Goal: Task Accomplishment & Management: Use online tool/utility

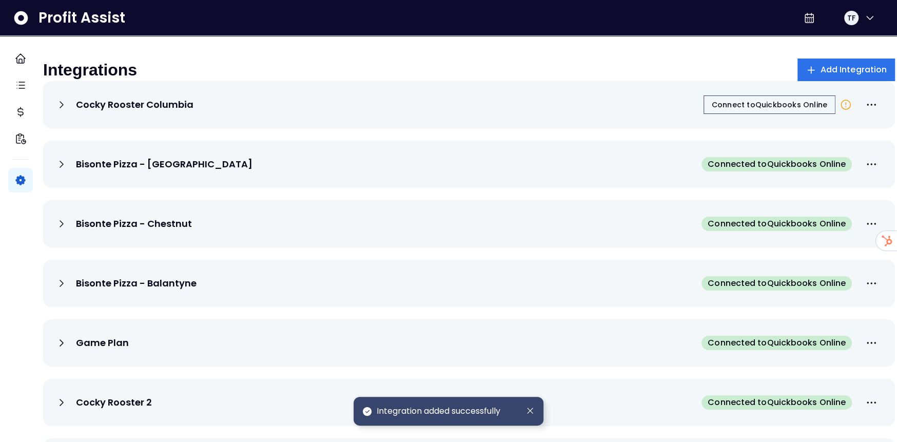
click at [558, 61] on div "Integrations Add Integration" at bounding box center [469, 69] width 852 height 23
click at [744, 110] on span "Connect to Quickbooks Online" at bounding box center [769, 105] width 115 height 10
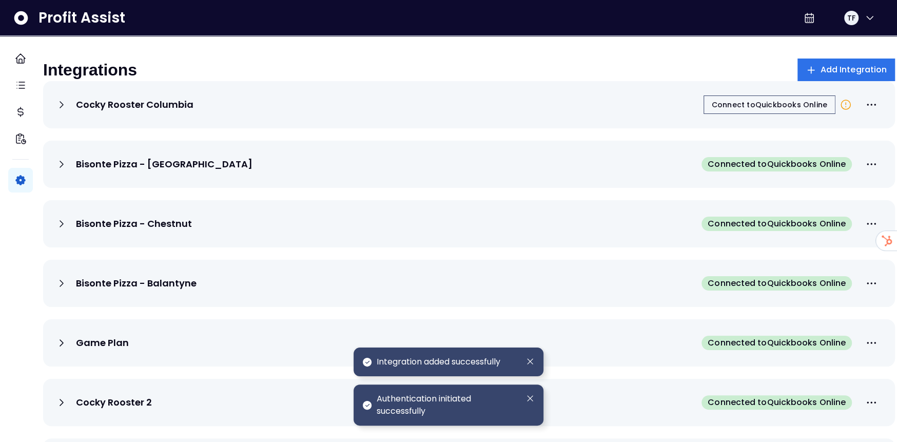
drag, startPoint x: 587, startPoint y: 62, endPoint x: 482, endPoint y: 58, distance: 104.7
click at [585, 60] on div "Integrations Add Integration" at bounding box center [469, 69] width 852 height 23
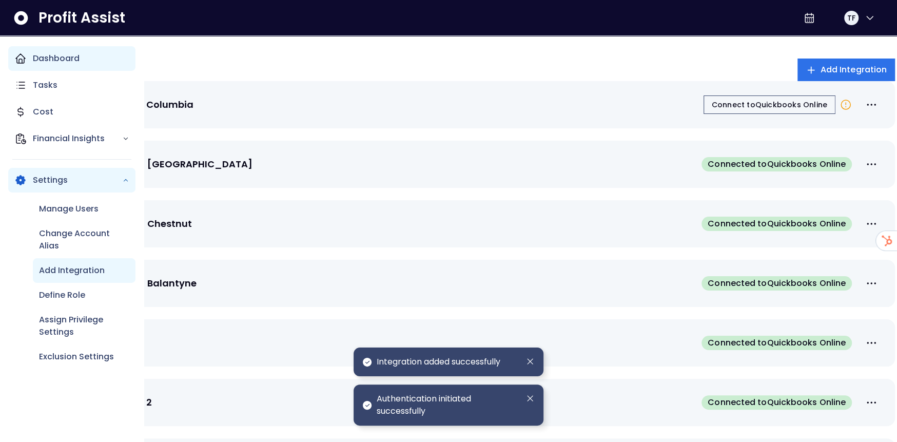
click at [18, 55] on icon "Main navigation" at bounding box center [20, 58] width 9 height 9
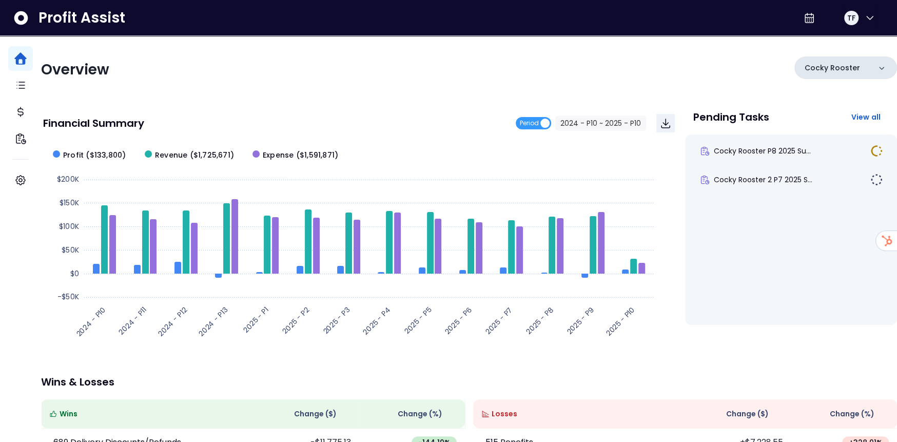
click at [864, 68] on div "Cocky Rooster" at bounding box center [845, 67] width 103 height 23
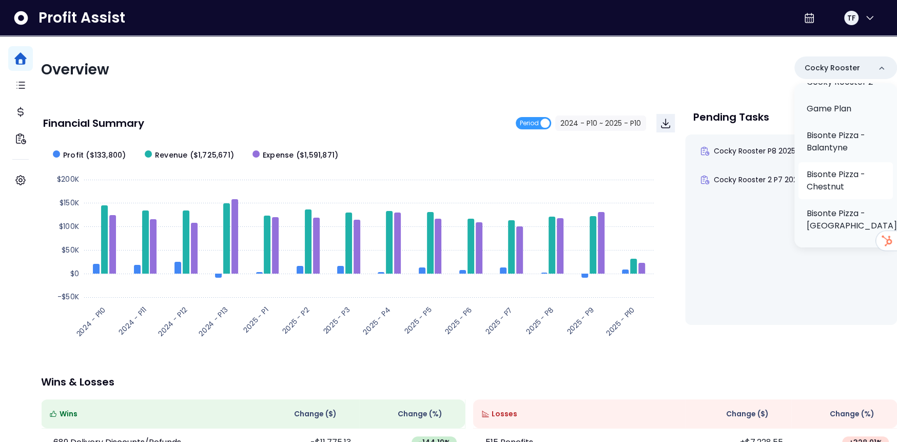
scroll to position [91, 0]
click at [824, 136] on p "Bisonte Pizza - Balantyne" at bounding box center [846, 139] width 78 height 25
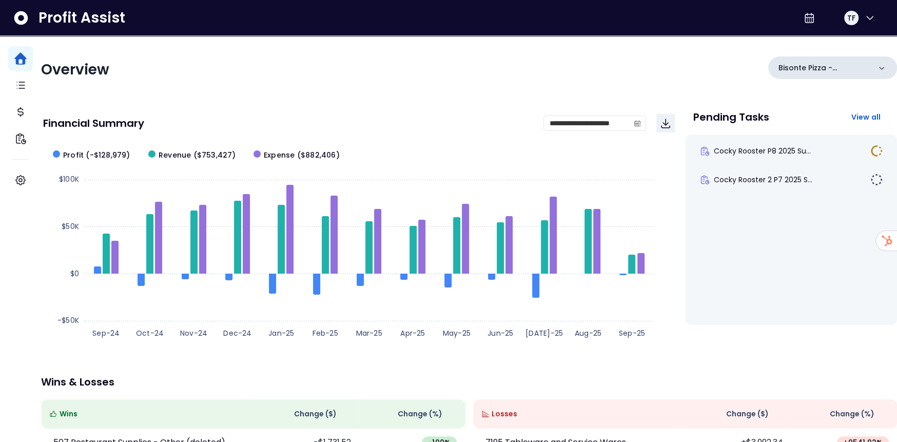
click at [798, 71] on p "Bisonte Pizza - Balantyne" at bounding box center [824, 68] width 92 height 11
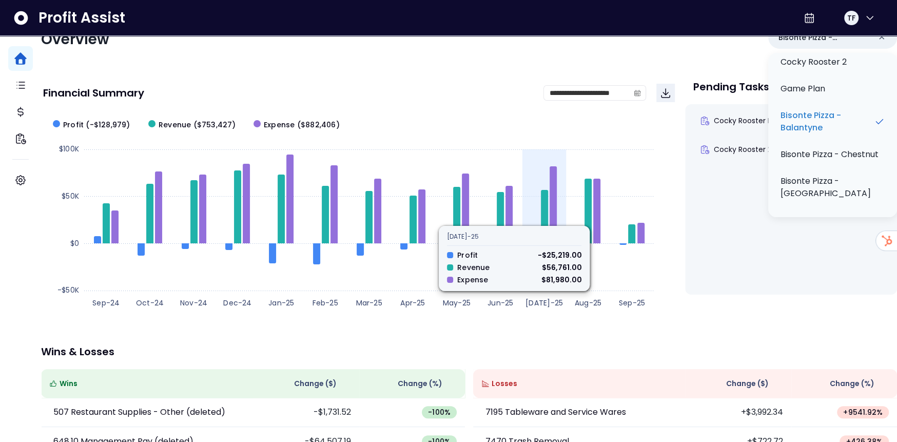
scroll to position [0, 0]
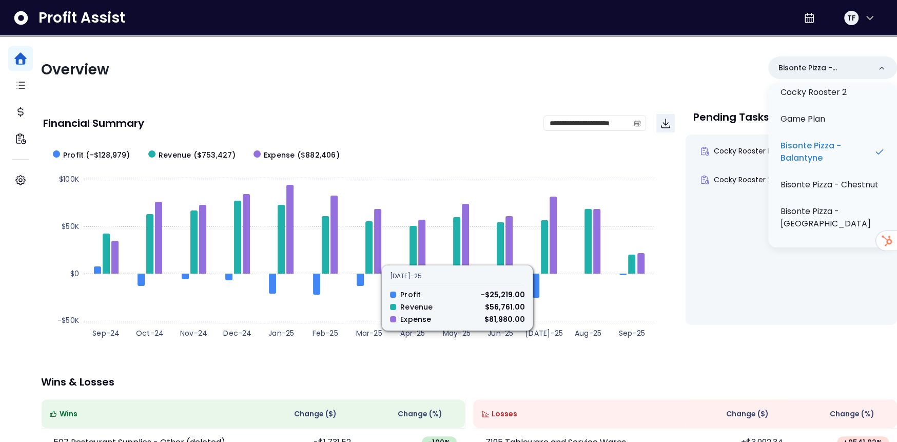
drag, startPoint x: 344, startPoint y: 46, endPoint x: 338, endPoint y: 44, distance: 7.1
click at [344, 46] on div "**********" at bounding box center [469, 334] width 856 height 597
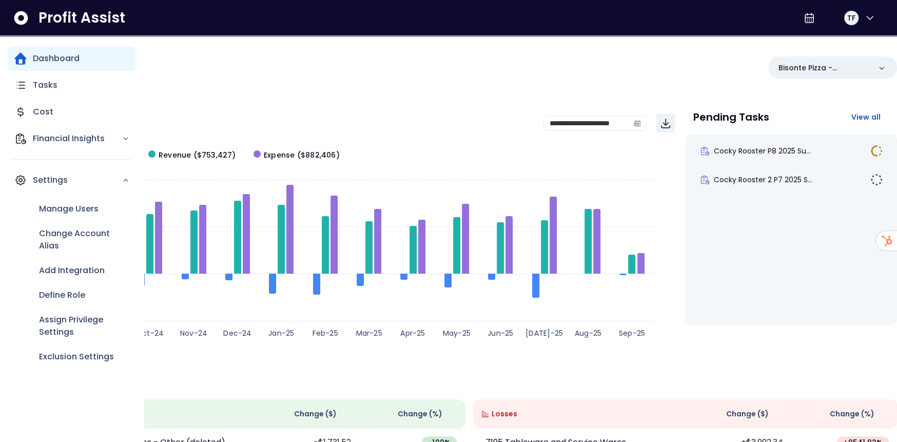
click at [24, 56] on icon "Main navigation" at bounding box center [20, 58] width 12 height 12
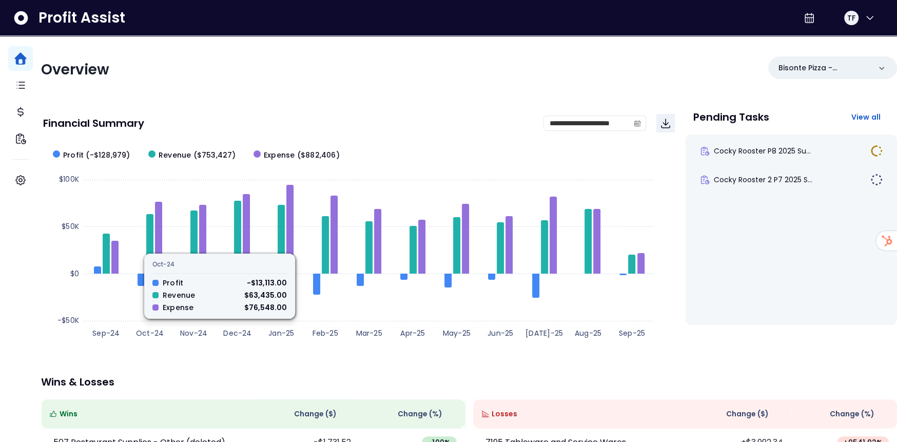
click at [342, 85] on div "**********" at bounding box center [469, 334] width 856 height 597
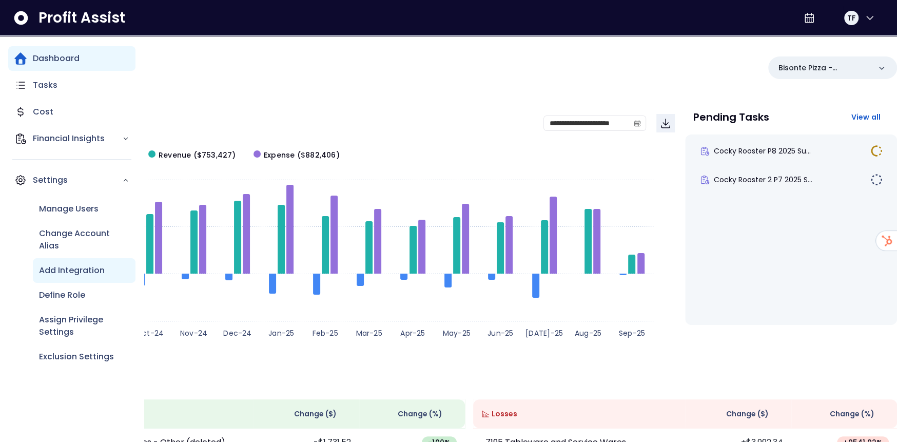
click at [82, 269] on p "Add Integration" at bounding box center [72, 270] width 66 height 12
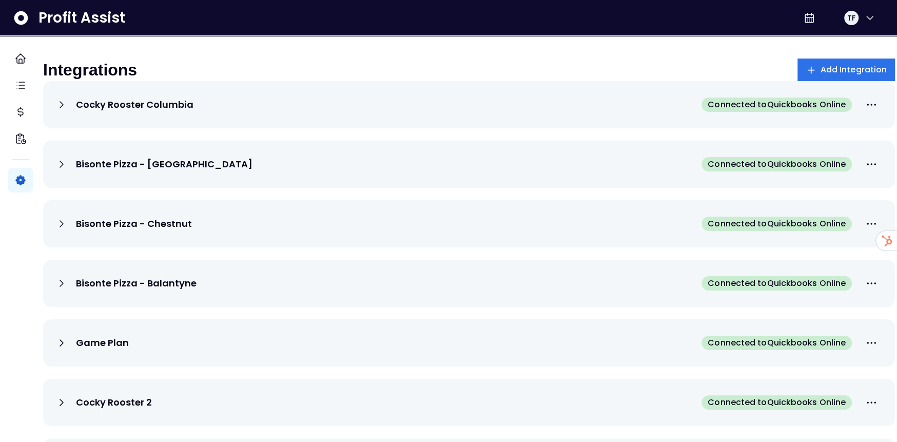
click at [68, 111] on icon at bounding box center [61, 105] width 12 height 12
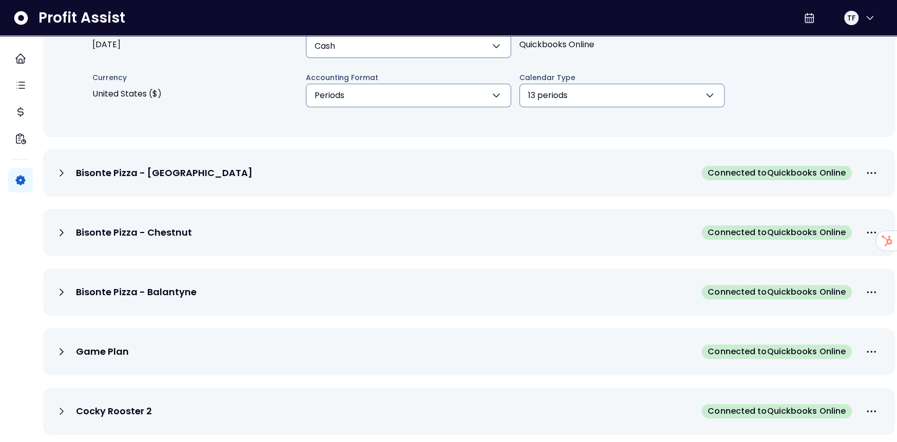
scroll to position [103, 0]
click at [127, 179] on p "Bisonte Pizza - Trade Street" at bounding box center [164, 172] width 177 height 12
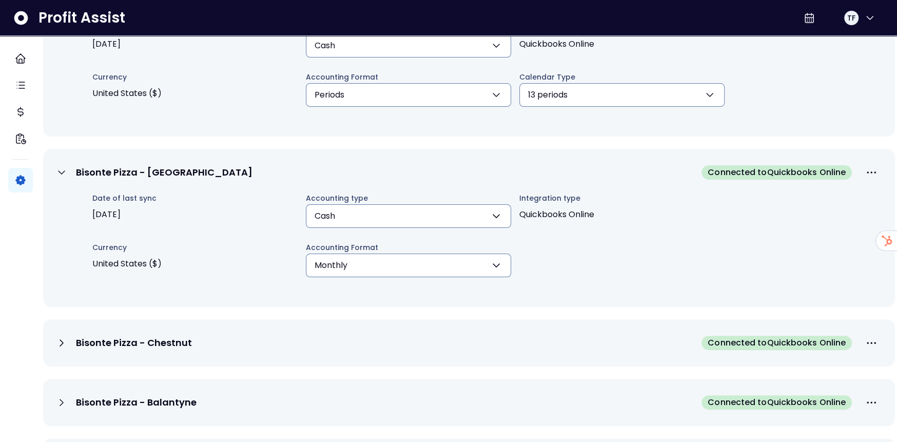
click at [464, 273] on button "Monthly" at bounding box center [408, 265] width 205 height 24
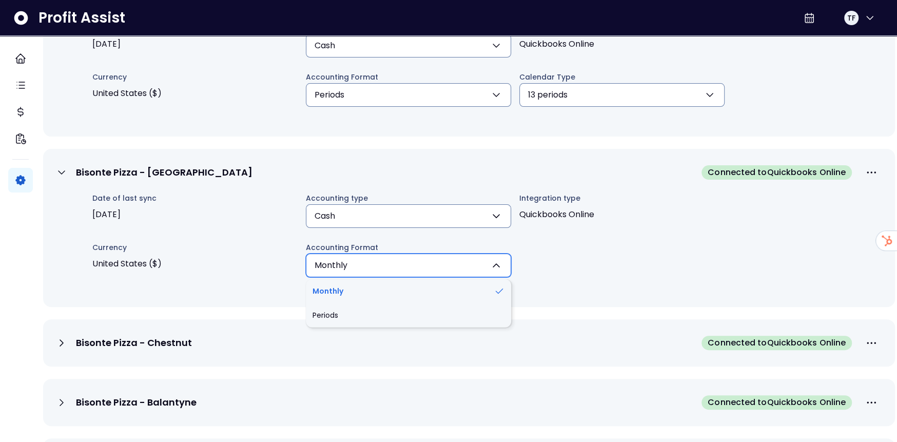
click at [363, 319] on li "Periods" at bounding box center [408, 315] width 205 height 24
type input "*******"
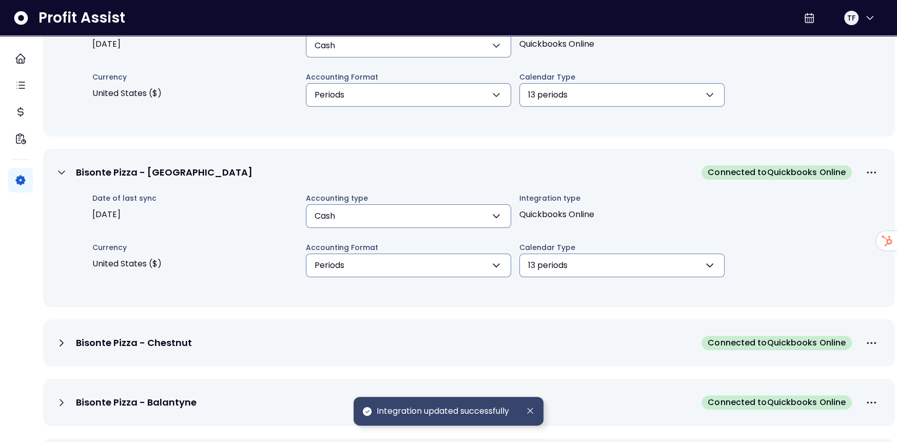
click at [660, 271] on button "13 periods" at bounding box center [621, 265] width 205 height 24
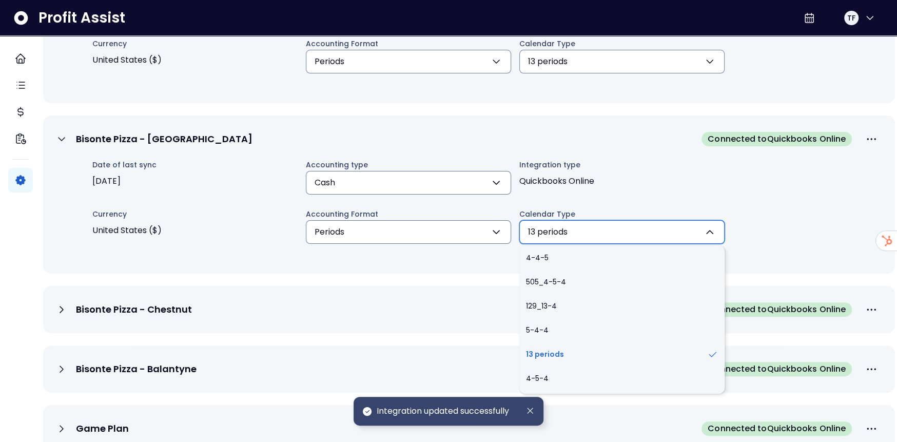
scroll to position [154, 0]
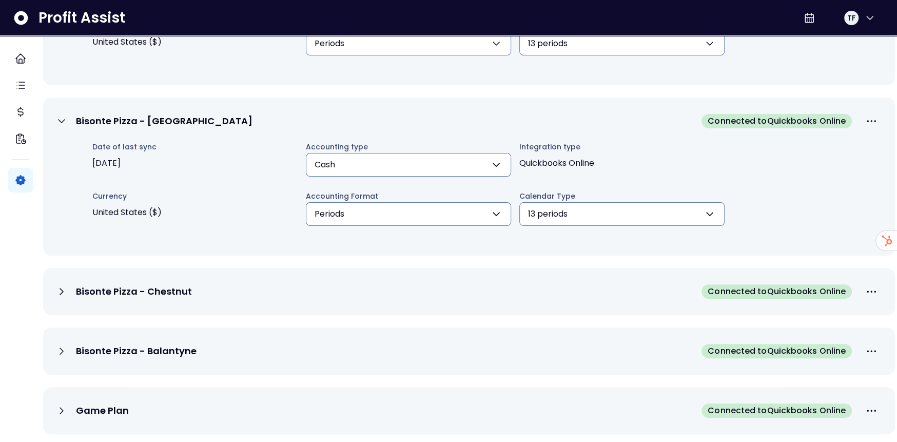
click at [510, 299] on div "Bisonte Pizza - Chestnut Connected to Quickbooks Online" at bounding box center [468, 291] width 827 height 23
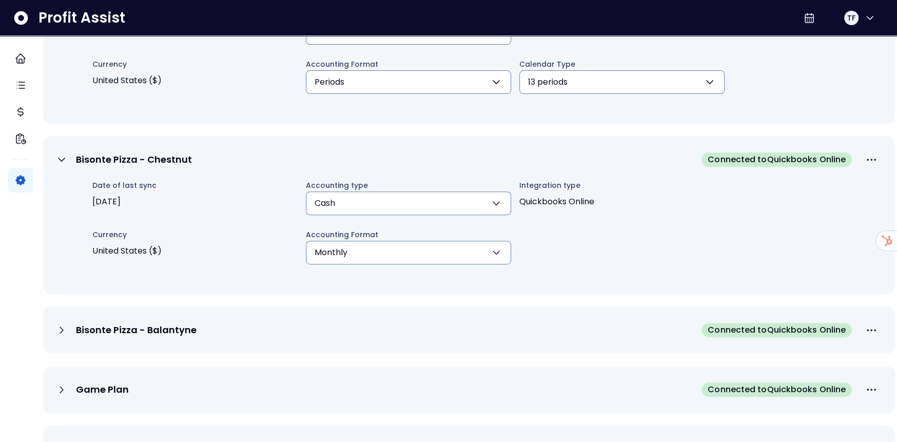
scroll to position [308, 0]
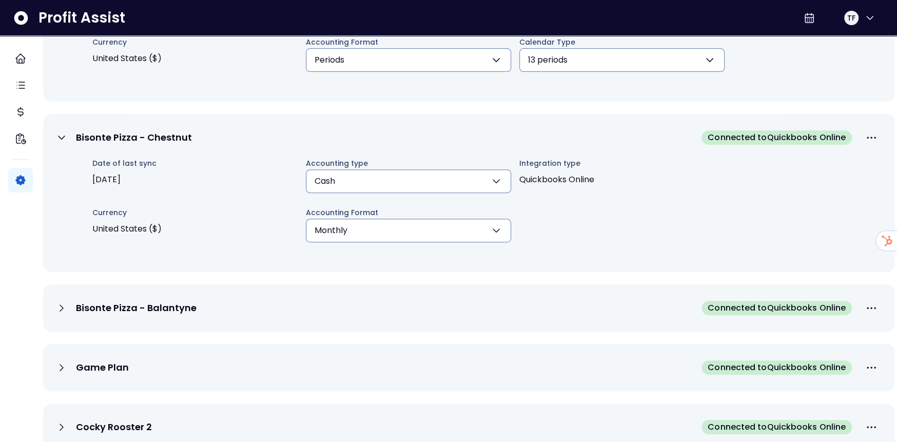
click at [401, 236] on button "Monthly" at bounding box center [408, 231] width 205 height 24
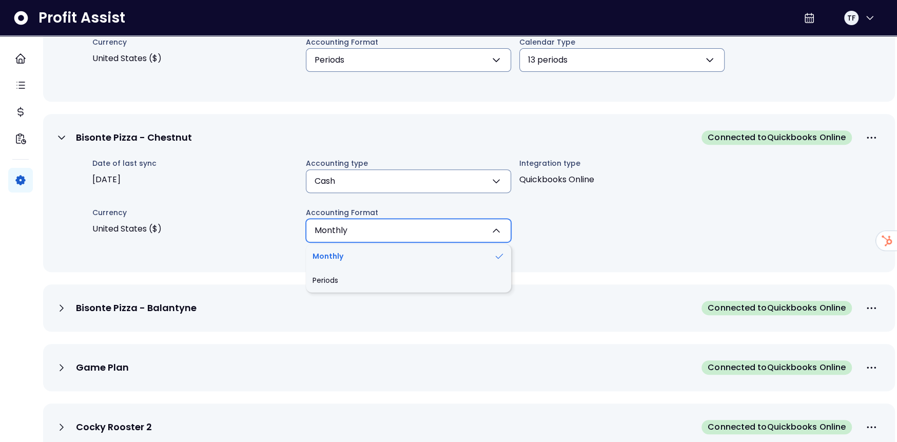
click at [376, 291] on li "Periods" at bounding box center [408, 280] width 205 height 24
type input "*******"
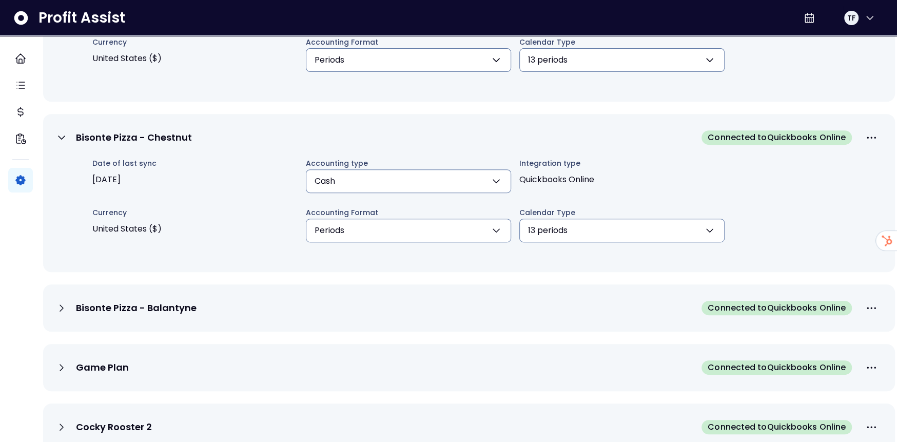
click at [360, 314] on div "Bisonte Pizza - Balantyne Connected to Quickbooks Online" at bounding box center [468, 308] width 827 height 23
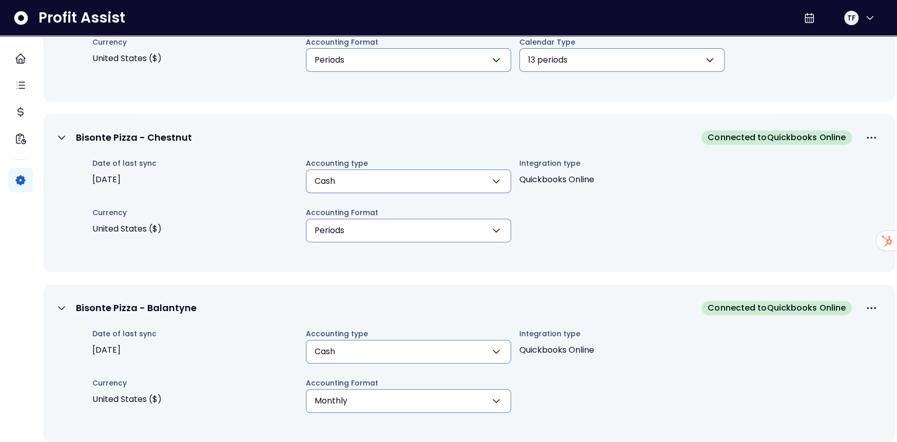
click at [389, 412] on button "Monthly" at bounding box center [408, 401] width 205 height 24
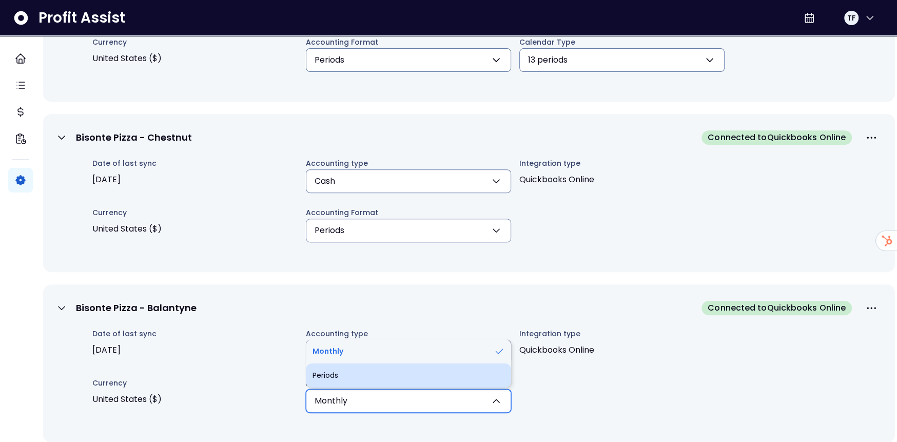
click at [373, 381] on li "Periods" at bounding box center [408, 375] width 205 height 24
type input "*******"
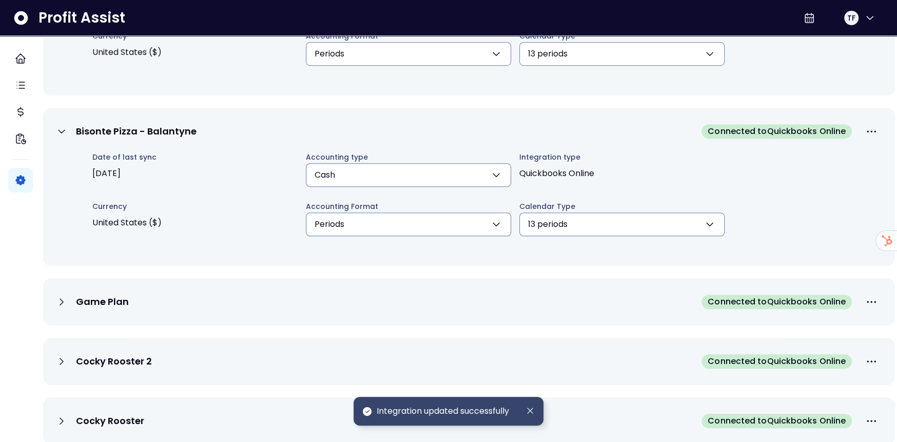
scroll to position [507, 0]
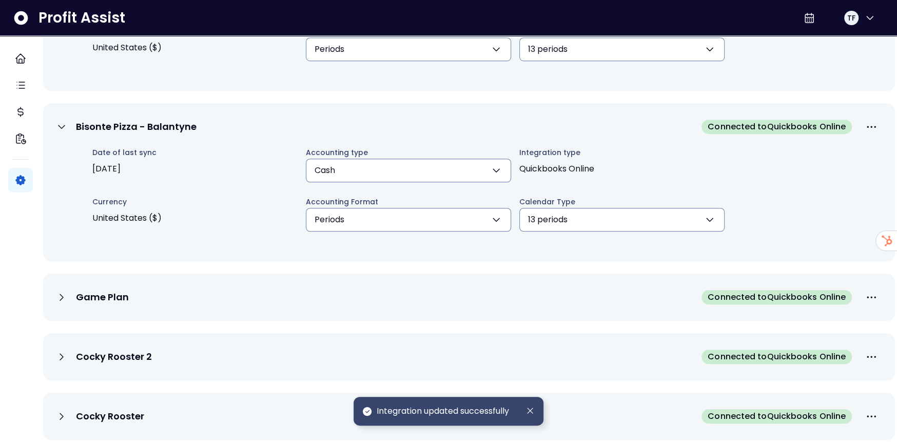
click at [393, 288] on div "Game Plan Connected to Quickbooks Online" at bounding box center [468, 297] width 827 height 23
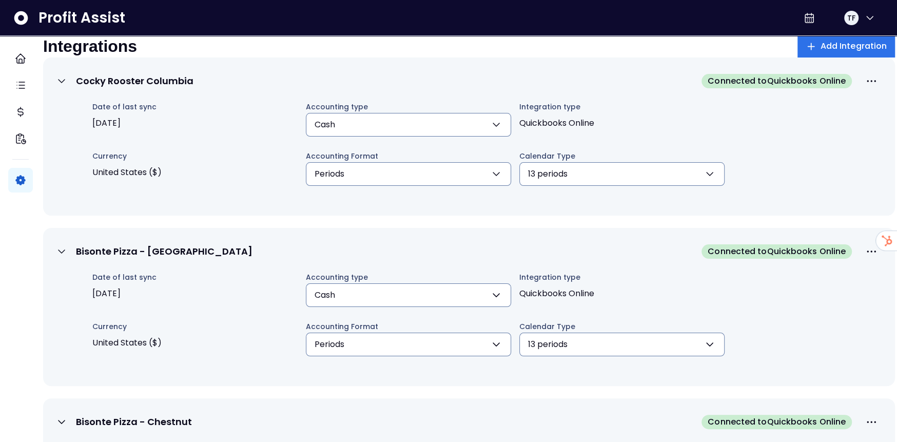
scroll to position [0, 0]
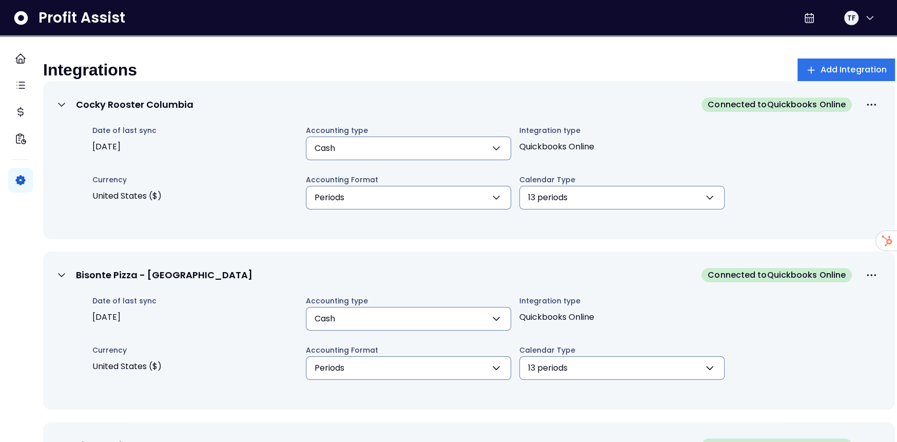
click at [65, 106] on icon at bounding box center [61, 104] width 6 height 3
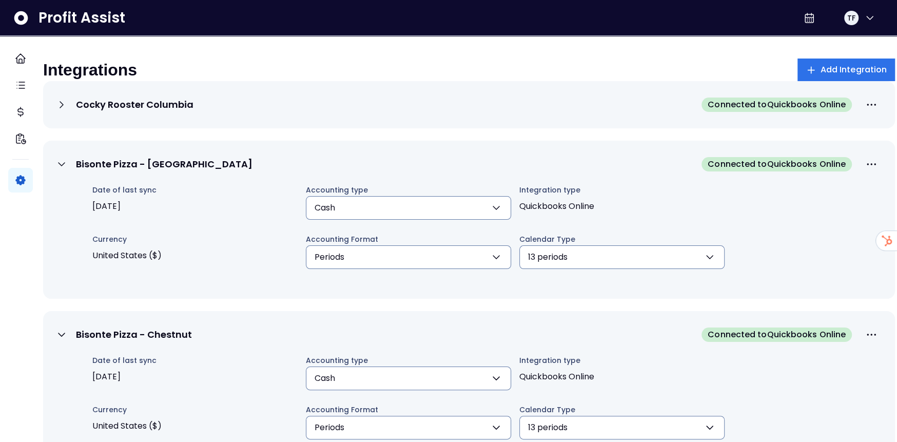
click at [68, 170] on icon at bounding box center [61, 164] width 12 height 12
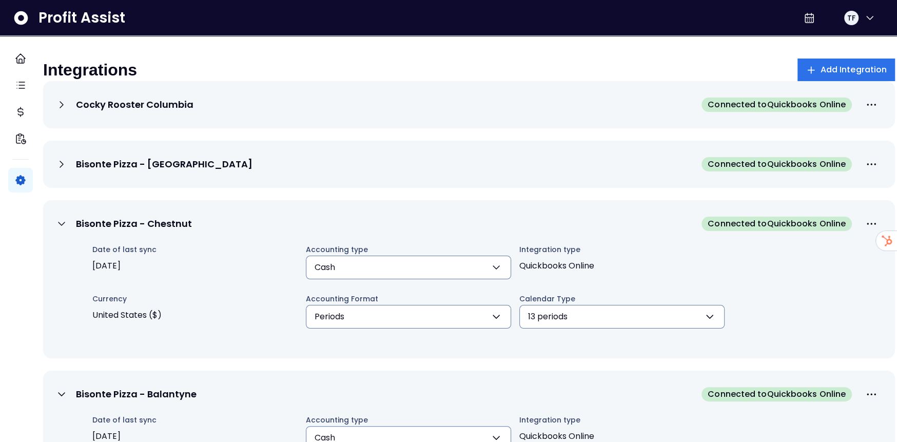
click at [68, 230] on icon at bounding box center [61, 224] width 12 height 12
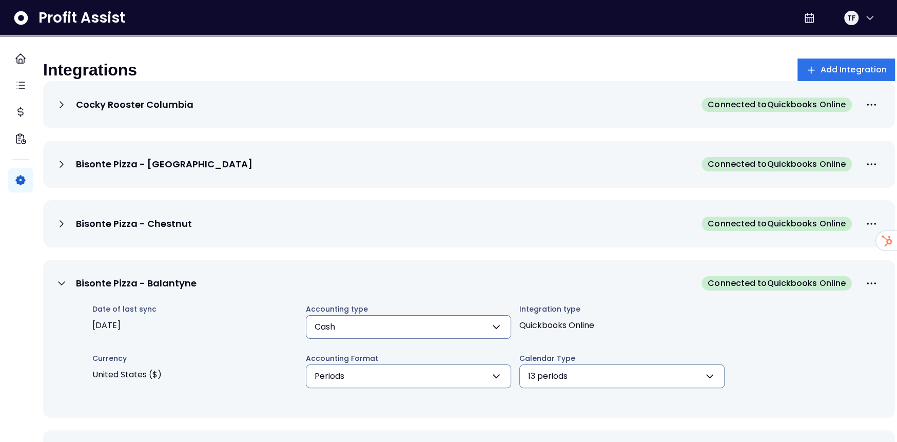
click at [67, 289] on icon at bounding box center [61, 283] width 12 height 12
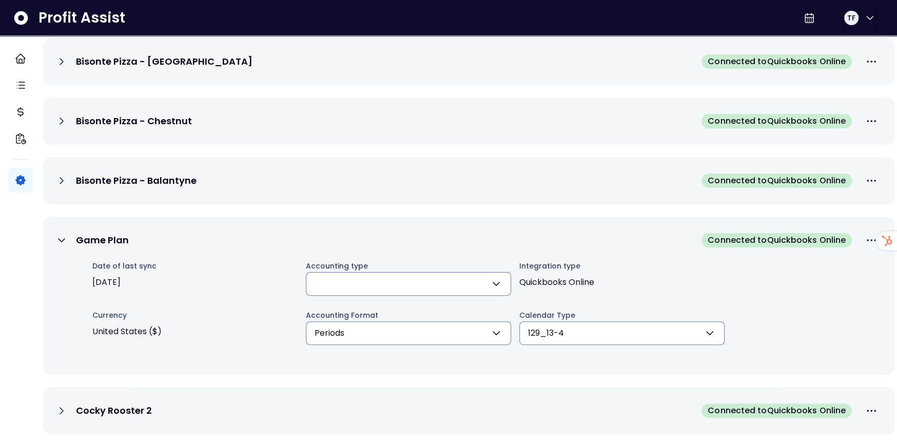
click at [68, 246] on icon at bounding box center [61, 240] width 12 height 12
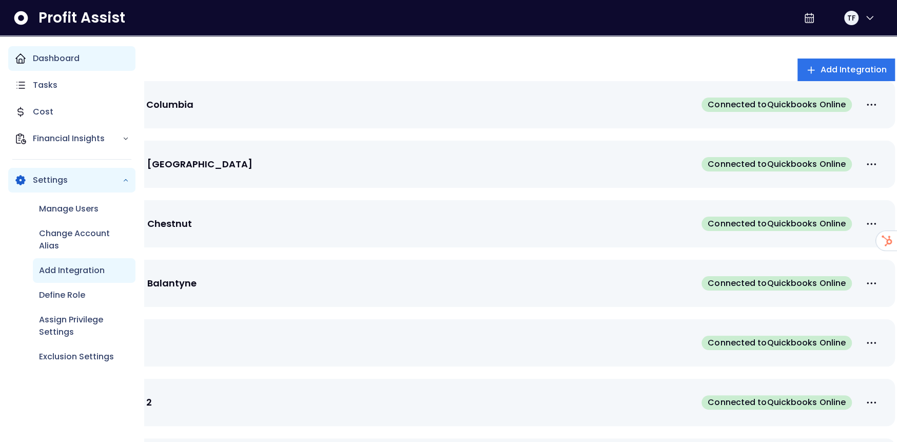
click at [33, 58] on p "Dashboard" at bounding box center [56, 58] width 47 height 12
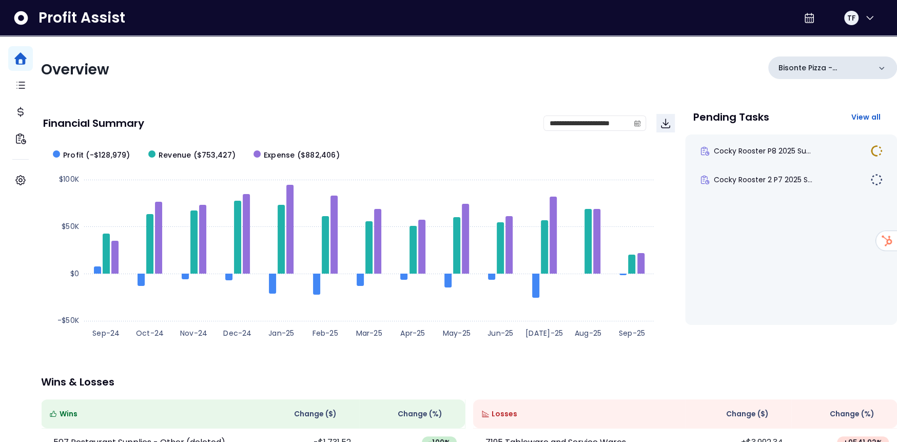
click at [847, 71] on p "Bisonte Pizza - Balantyne" at bounding box center [824, 68] width 92 height 11
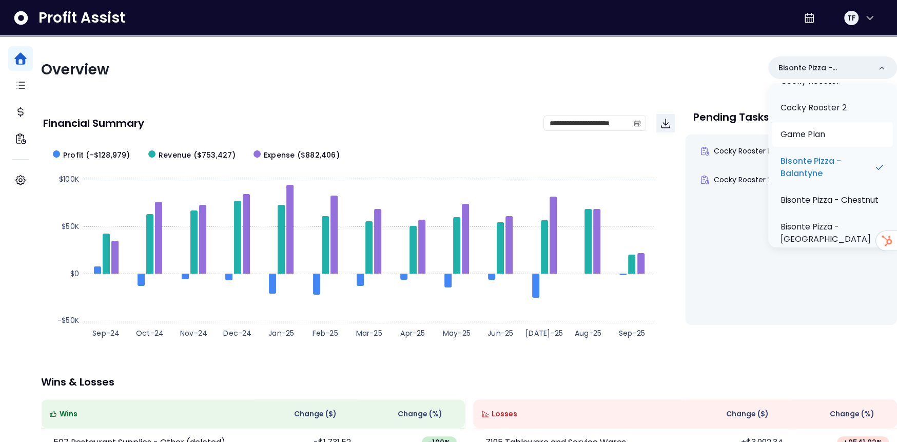
scroll to position [79, 0]
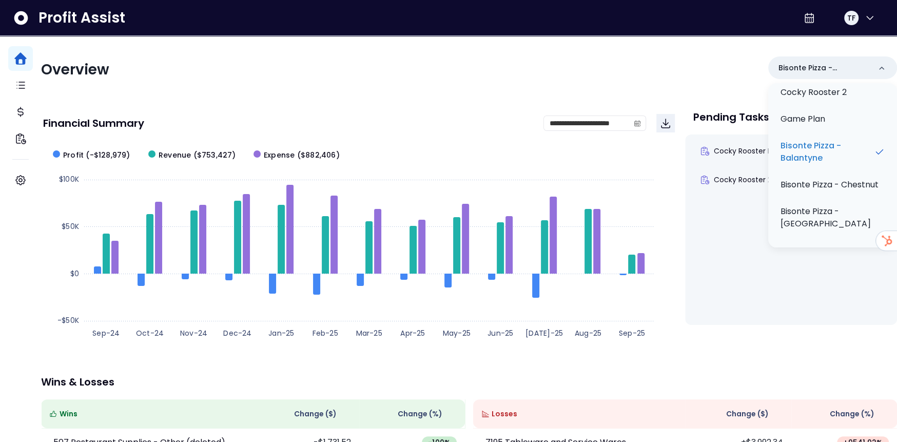
click at [400, 65] on div "Overview" at bounding box center [252, 70] width 422 height 18
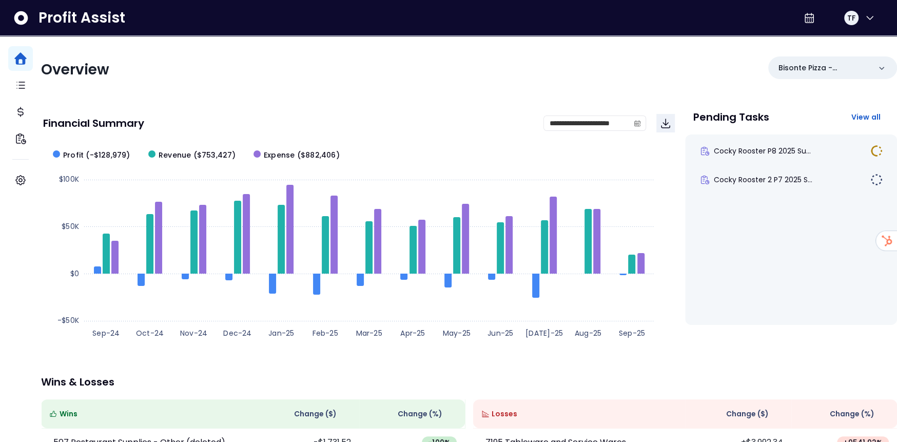
click at [600, 71] on div "Overview Bisonte Pizza - Balantyne" at bounding box center [469, 69] width 856 height 27
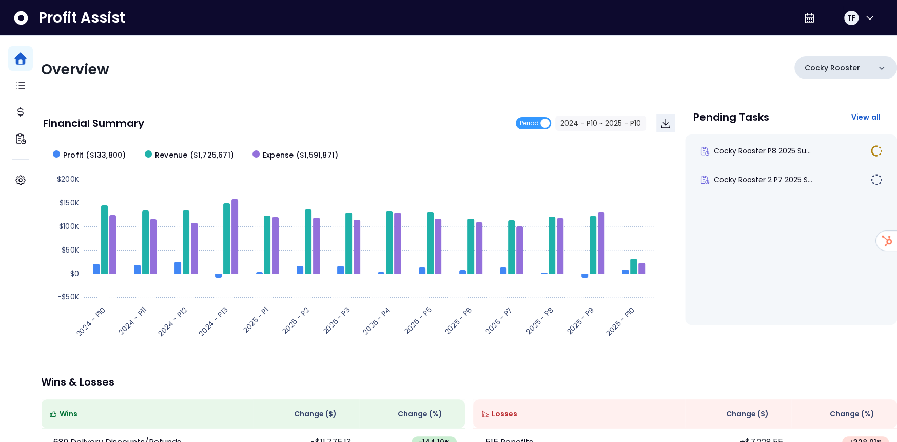
click at [856, 61] on div "Cocky Rooster" at bounding box center [845, 67] width 103 height 23
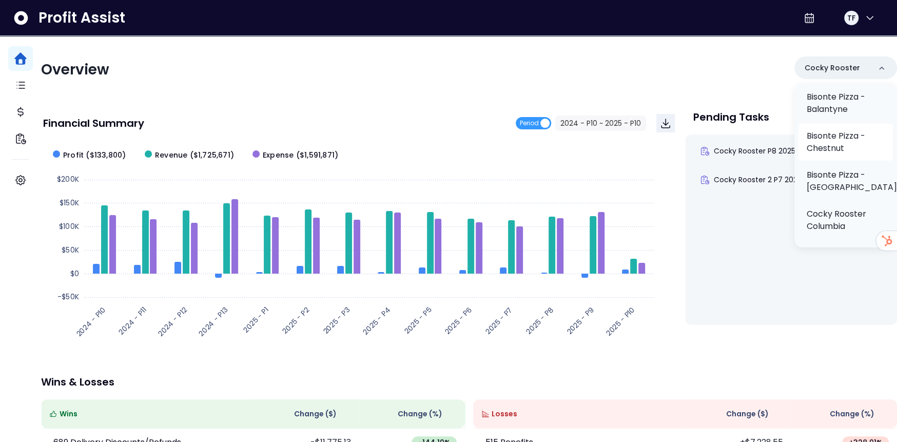
scroll to position [130, 0]
drag, startPoint x: 532, startPoint y: 77, endPoint x: 563, endPoint y: 36, distance: 52.0
click at [533, 75] on div "Overview Cocky Rooster Cocky Rooster Cocky Rooster 2 Game Plan Bisonte Pizza - …" at bounding box center [469, 69] width 856 height 27
